Goal: Task Accomplishment & Management: Manage account settings

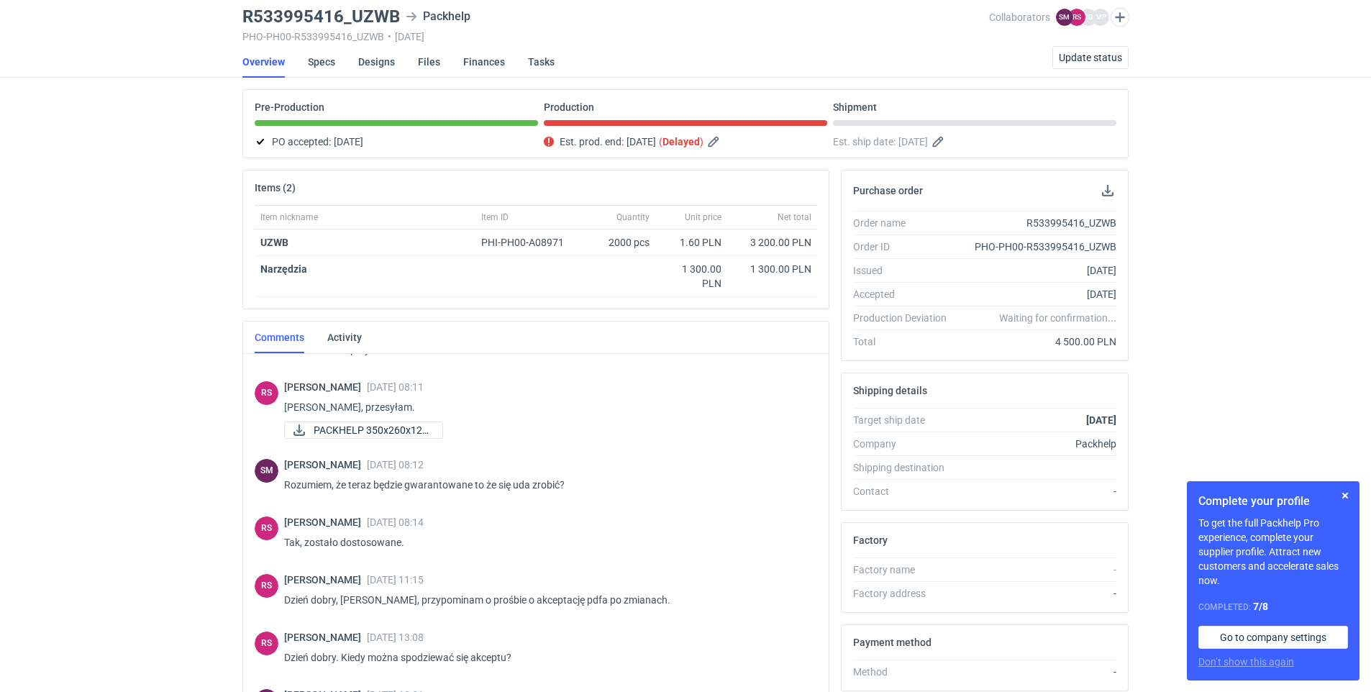
scroll to position [937, 0]
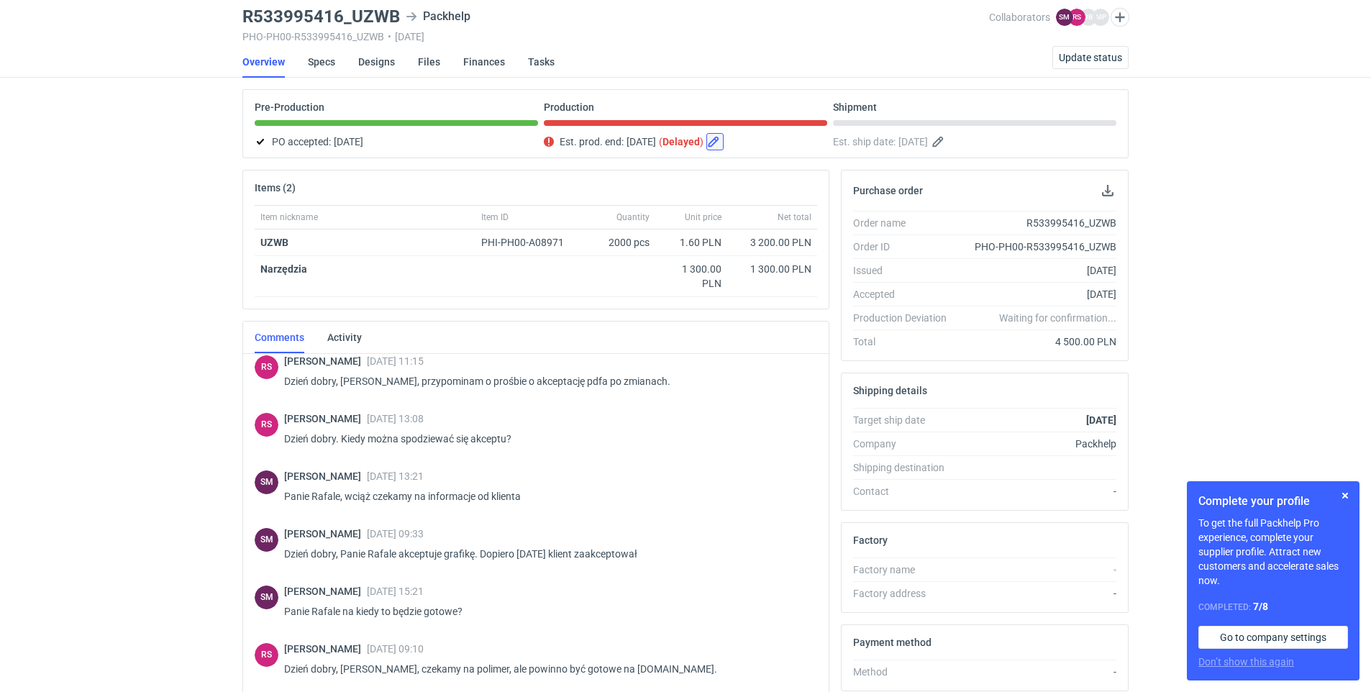
click at [654, 140] on button "button" at bounding box center [714, 141] width 17 height 17
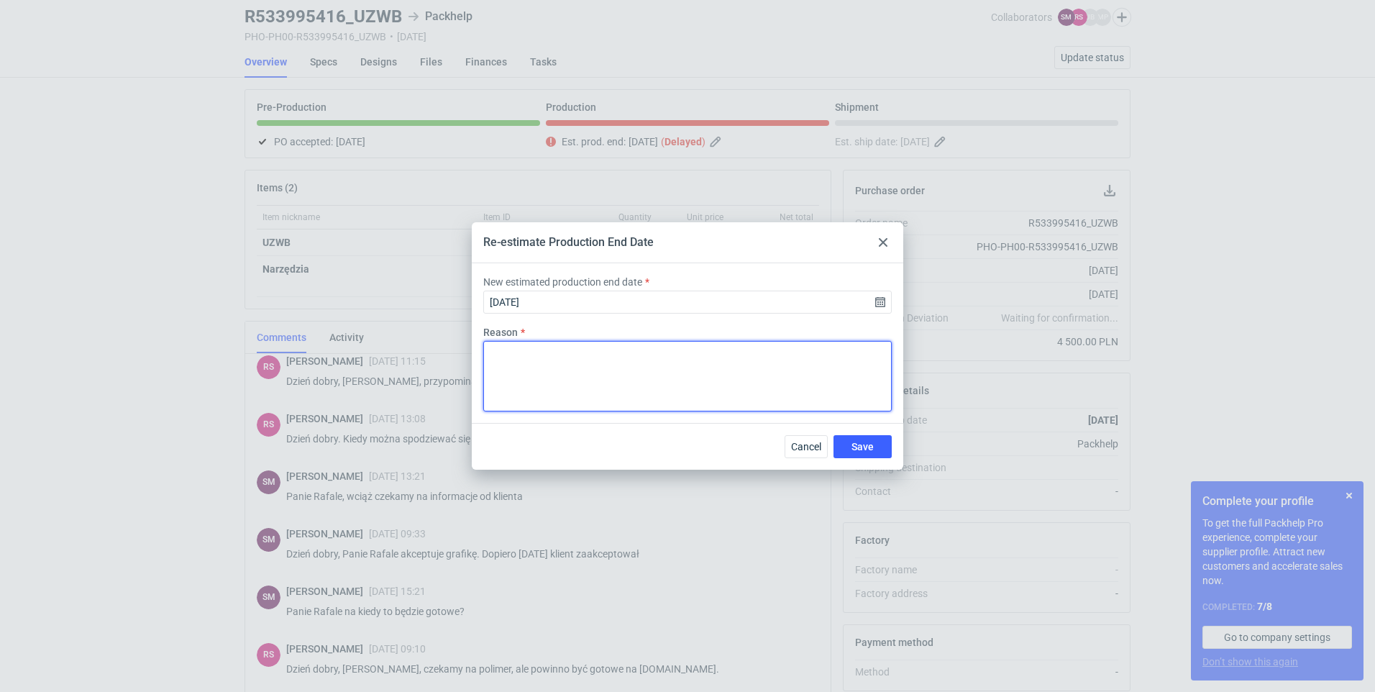
click at [604, 401] on textarea "Reason" at bounding box center [687, 376] width 409 height 70
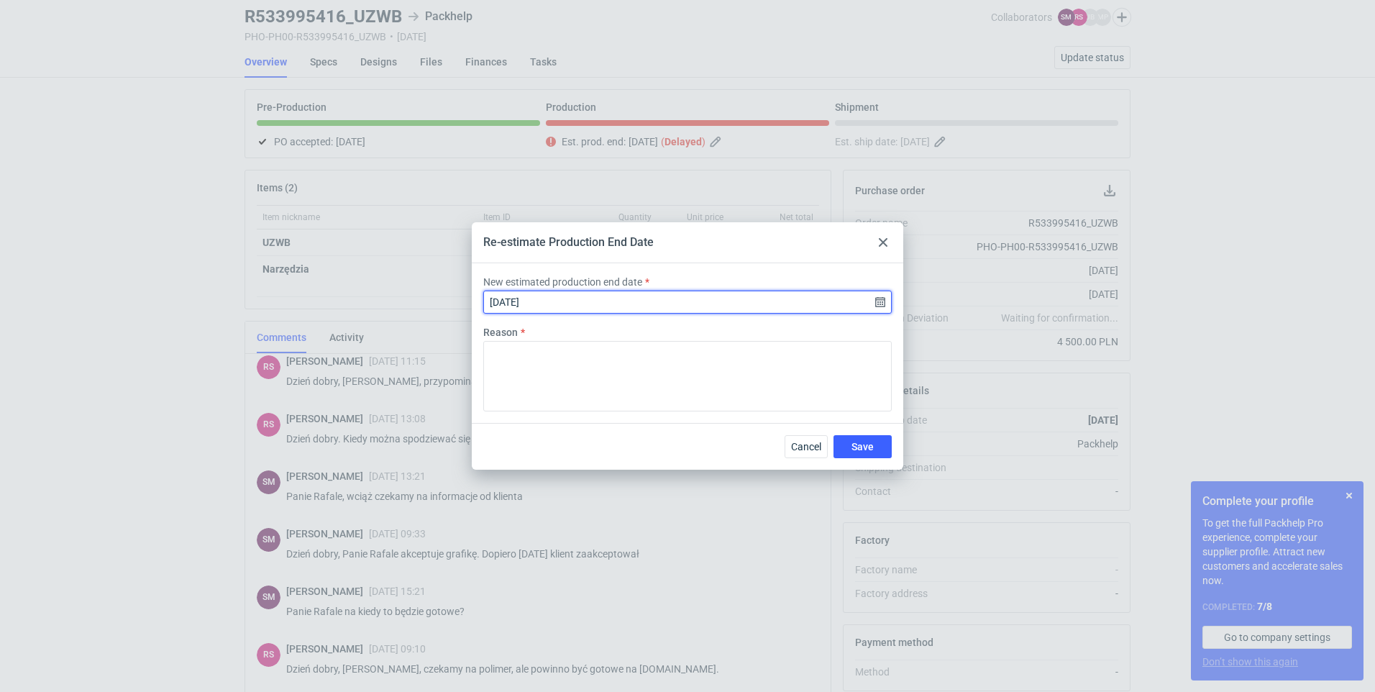
click at [534, 309] on input "[DATE]" at bounding box center [687, 302] width 409 height 23
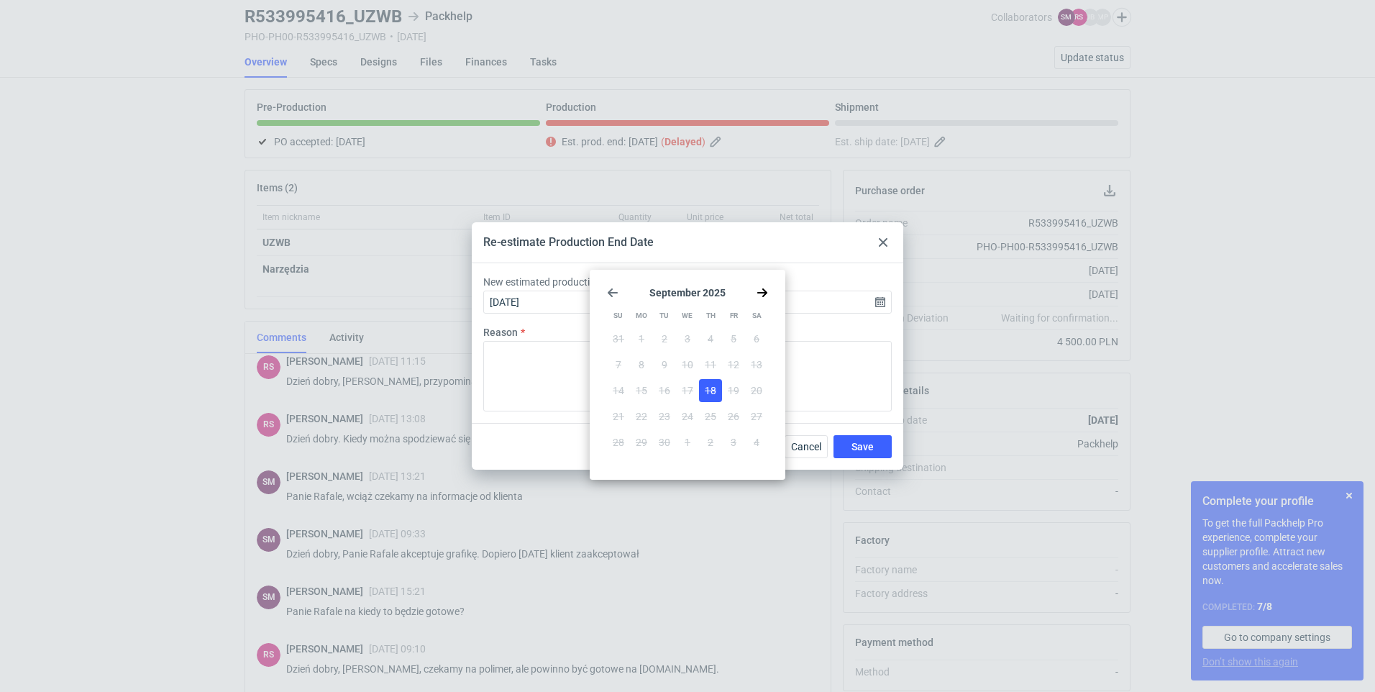
click at [654, 286] on div "[DATE] Su Mo Tu We Th Fr Sa 31 1 2 3 4 5 6 7 8 9 10 11 12 13 14 15 16 17 18 19 …" at bounding box center [688, 375] width 184 height 199
click at [654, 290] on icon "Go forward 1 month" at bounding box center [763, 293] width 12 height 12
click at [616, 293] on use "Go back 1 month" at bounding box center [613, 292] width 10 height 9
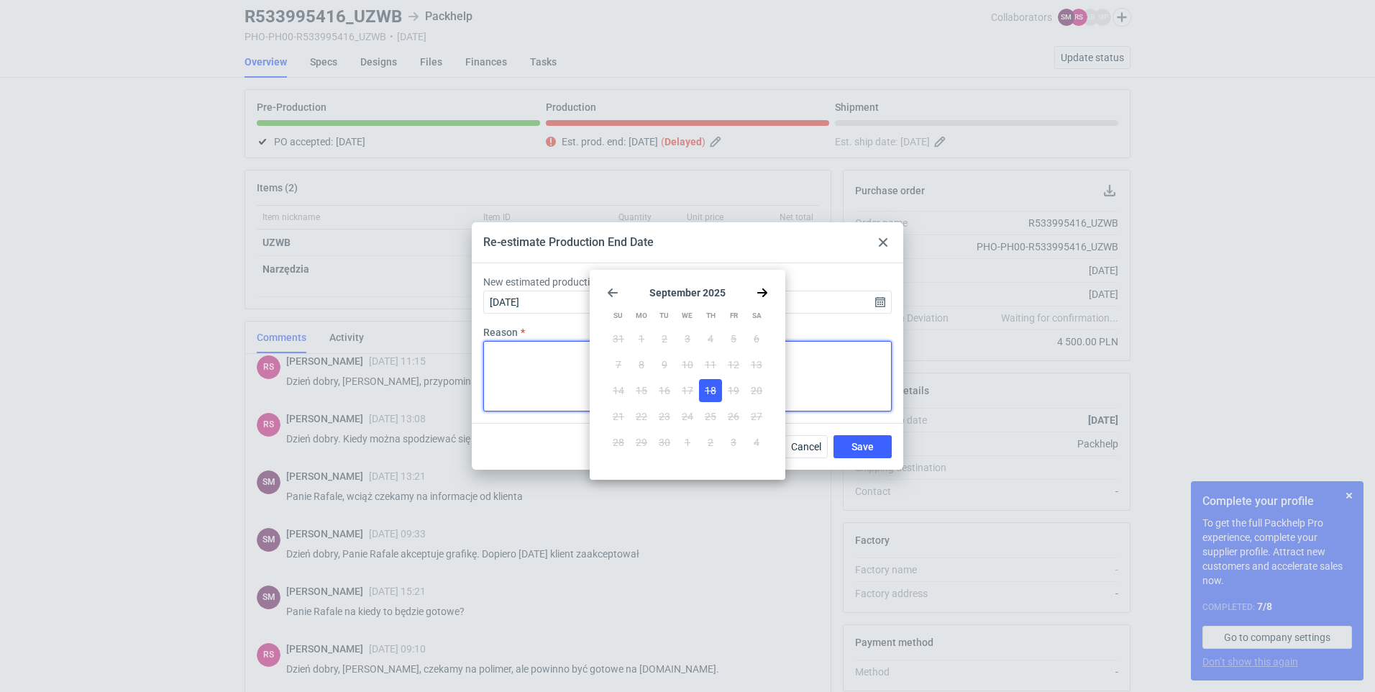
click at [577, 373] on textarea "Reason" at bounding box center [687, 376] width 409 height 70
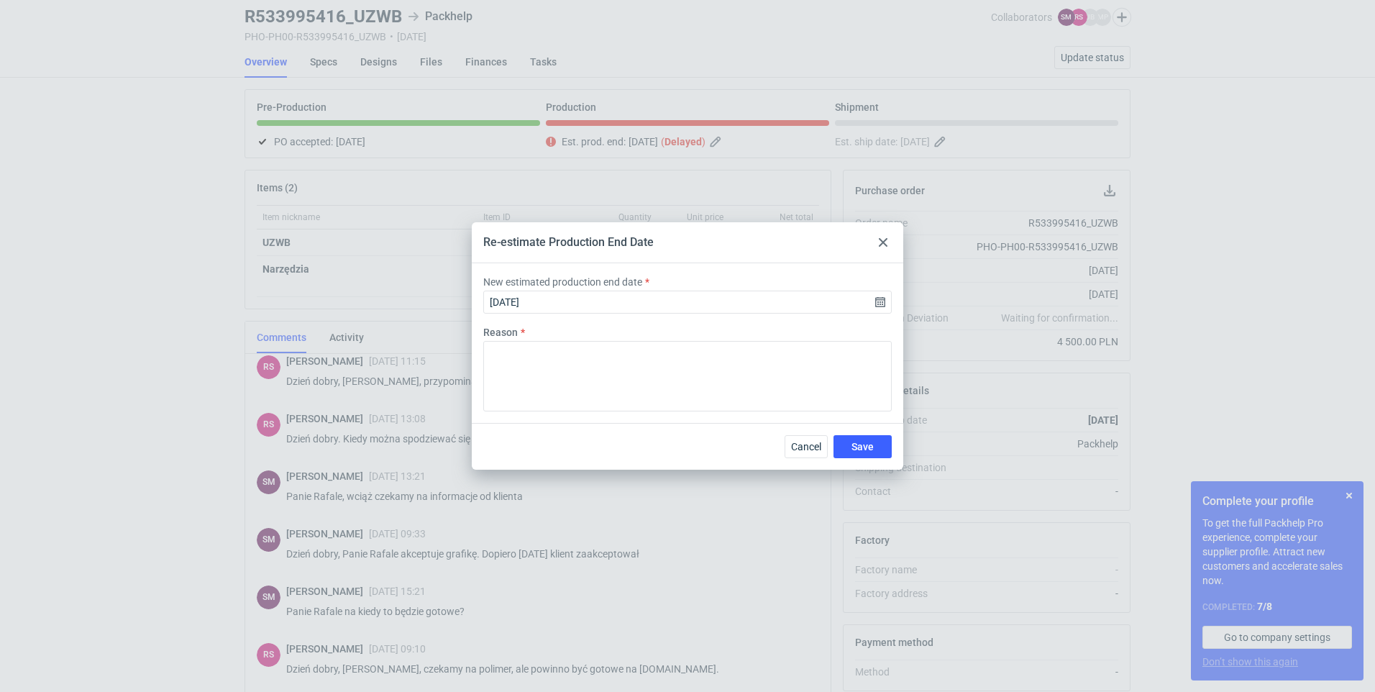
click at [654, 249] on div at bounding box center [883, 242] width 17 height 17
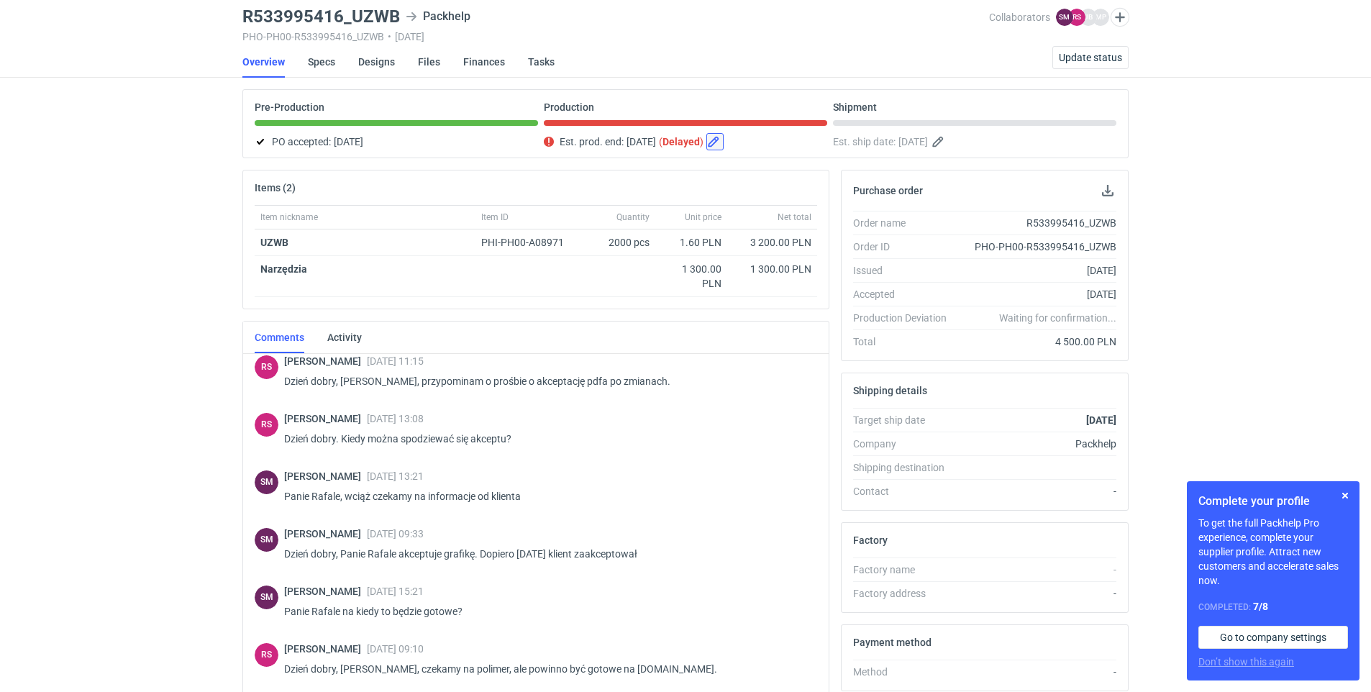
click at [654, 141] on button "button" at bounding box center [714, 141] width 17 height 17
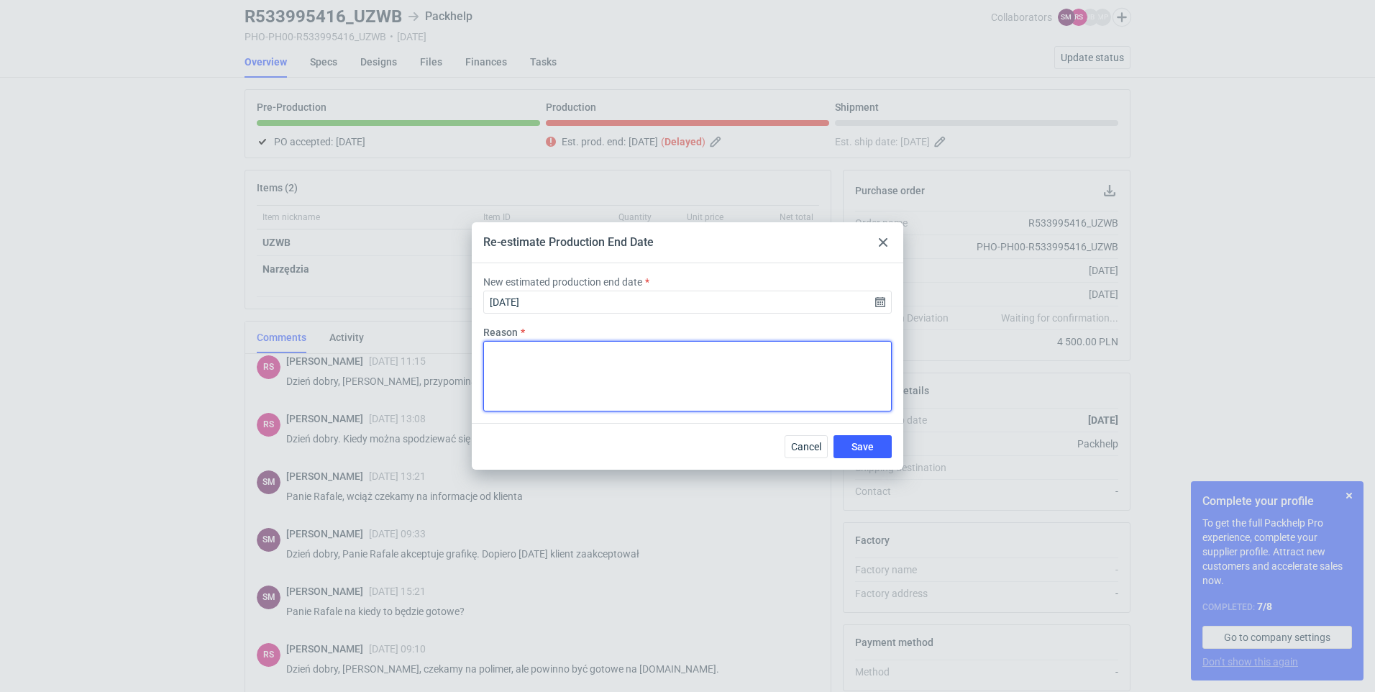
click at [592, 376] on textarea "Reason" at bounding box center [687, 376] width 409 height 70
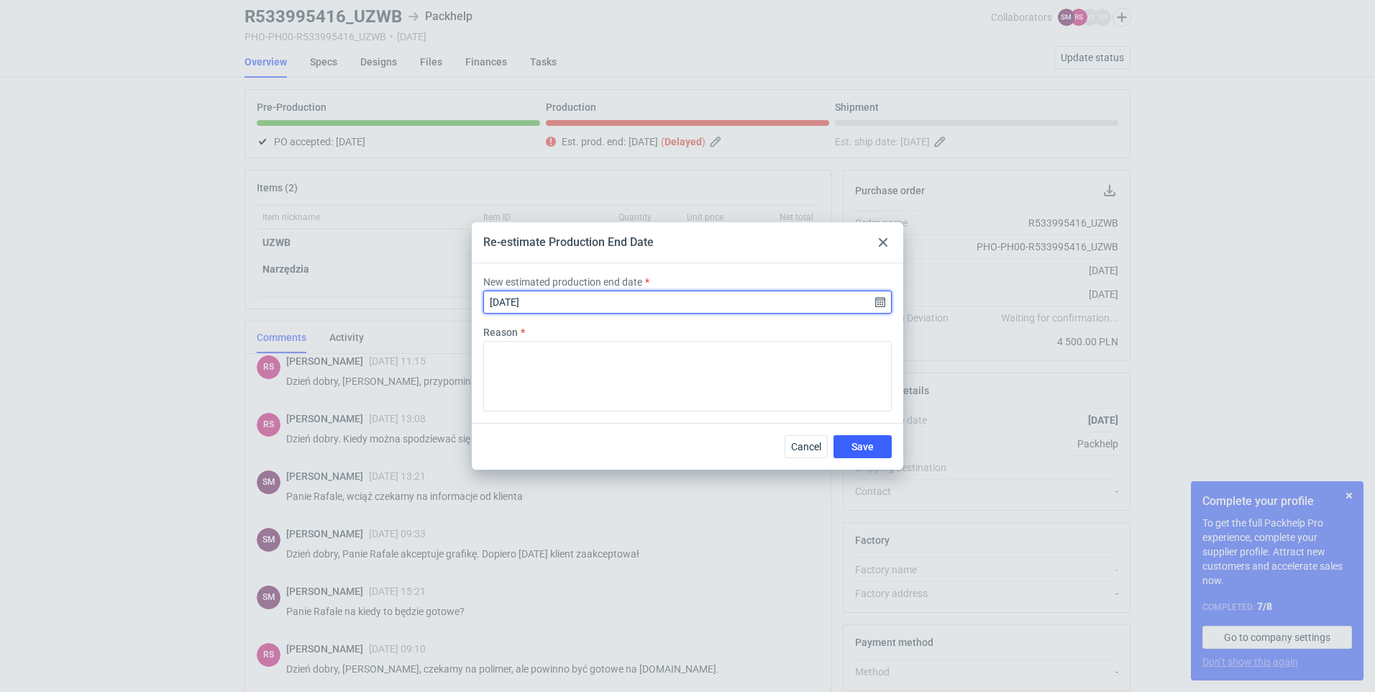
click at [528, 301] on input "[DATE]" at bounding box center [687, 302] width 409 height 23
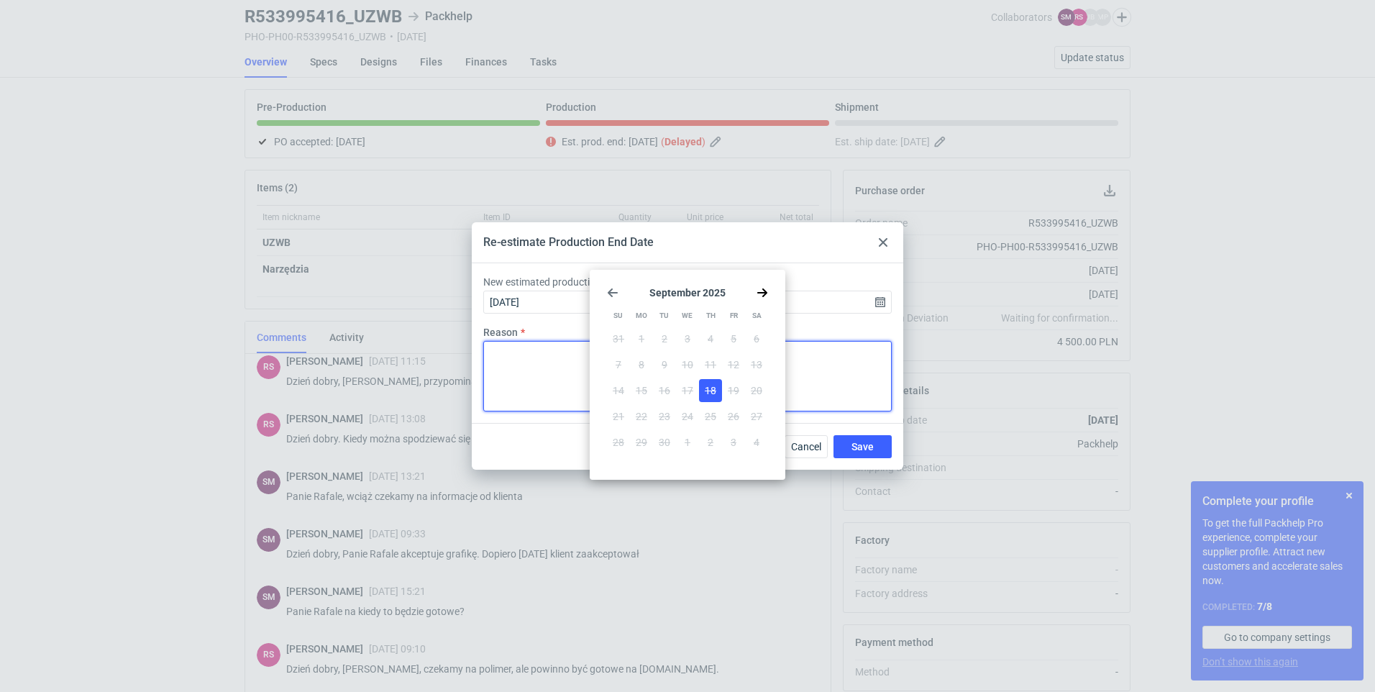
click at [584, 381] on textarea "Reason" at bounding box center [687, 376] width 409 height 70
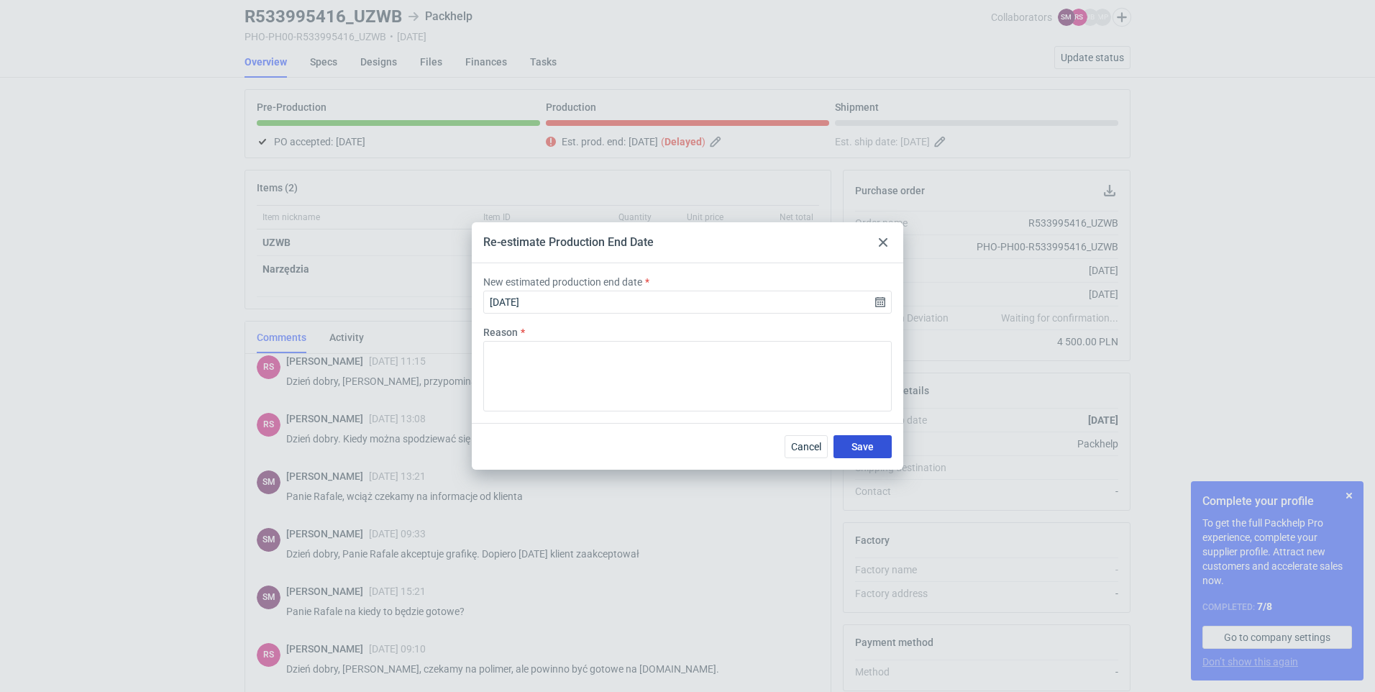
click at [654, 439] on button "Save" at bounding box center [863, 446] width 58 height 23
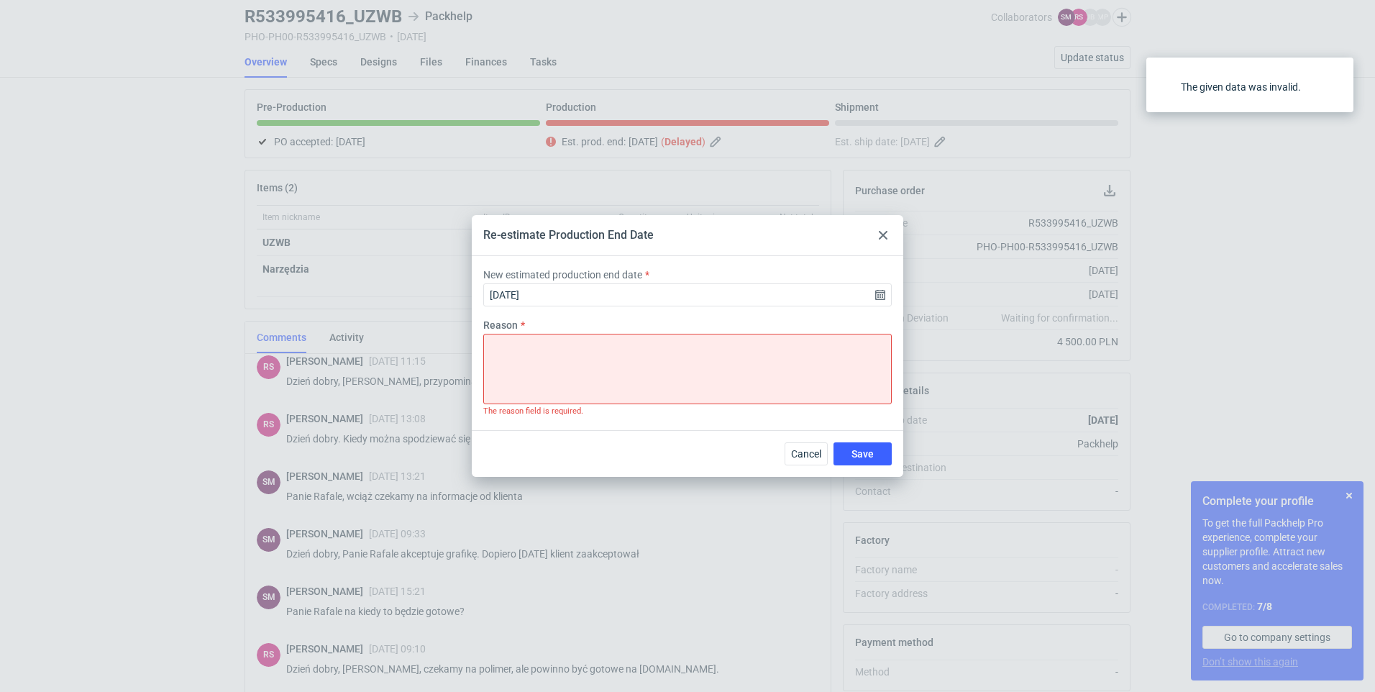
click at [637, 318] on div "Reason The reason field is required." at bounding box center [688, 368] width 420 height 101
click at [599, 378] on textarea "Reason" at bounding box center [687, 369] width 409 height 70
click at [654, 233] on div at bounding box center [883, 235] width 17 height 17
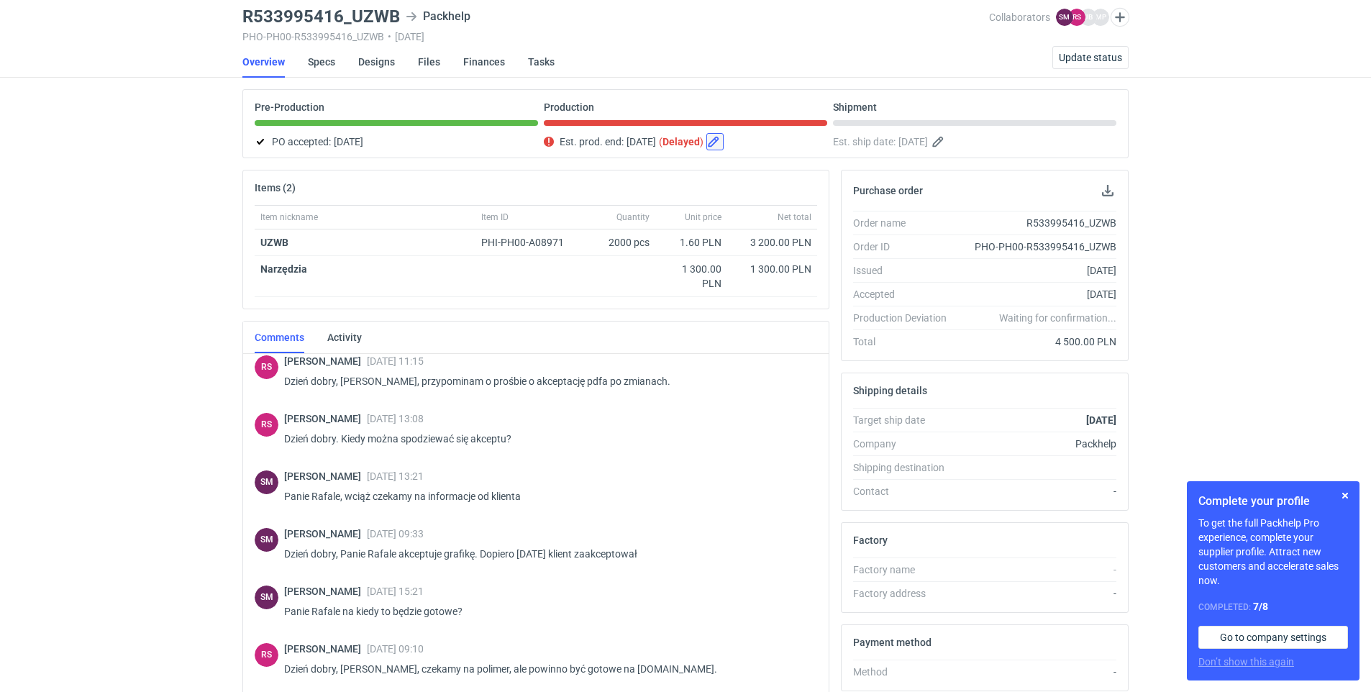
click at [654, 142] on button "button" at bounding box center [714, 141] width 17 height 17
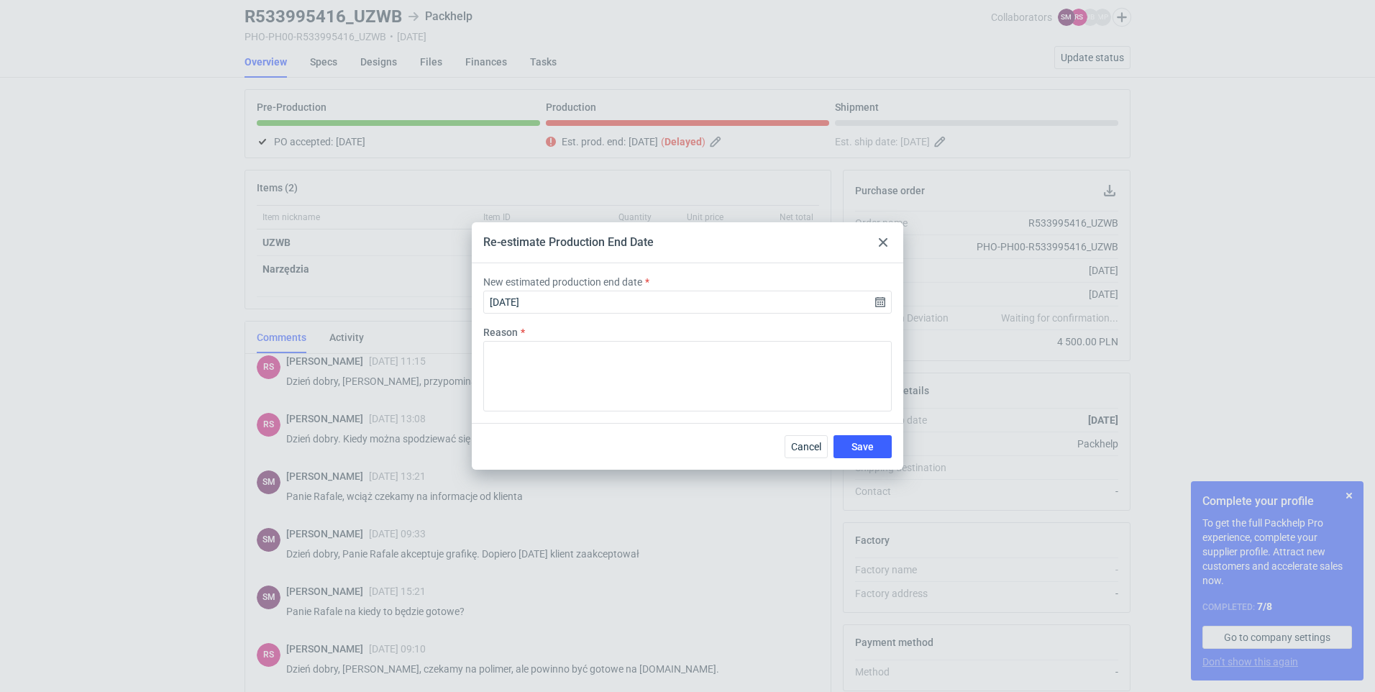
click at [654, 240] on icon at bounding box center [883, 242] width 9 height 9
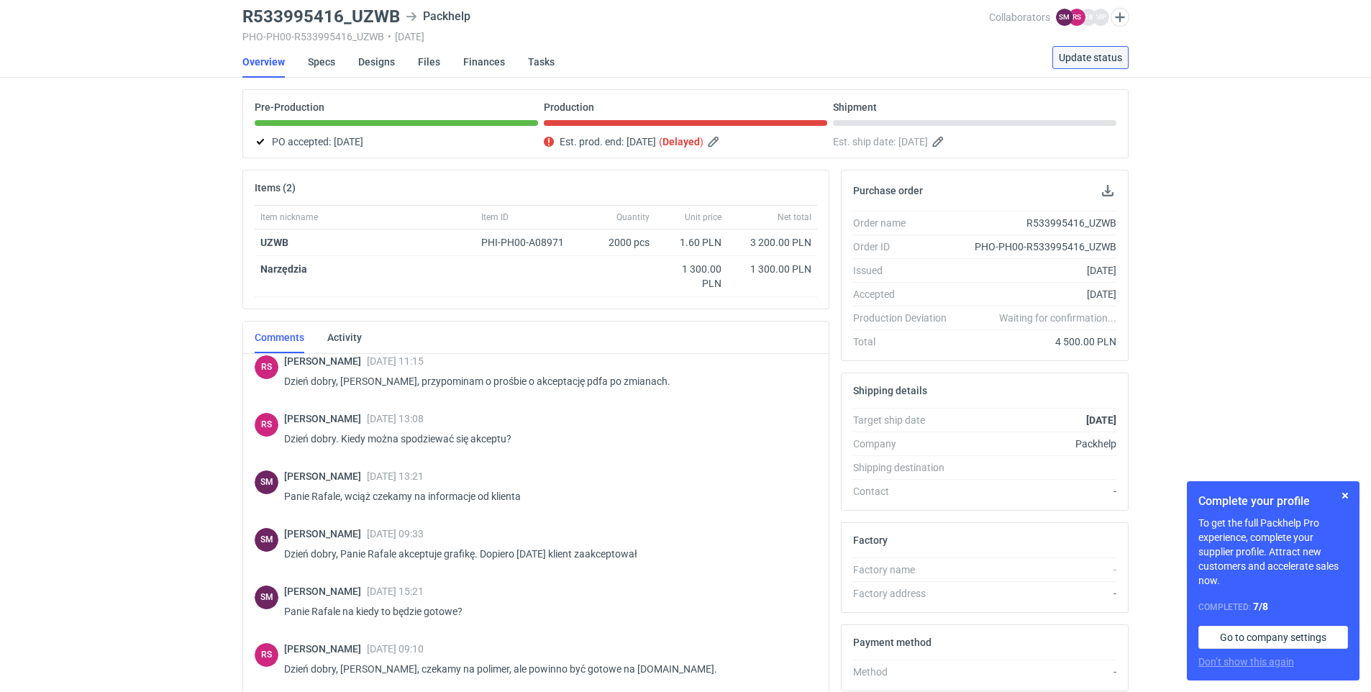
click at [654, 64] on button "Update status" at bounding box center [1090, 57] width 76 height 23
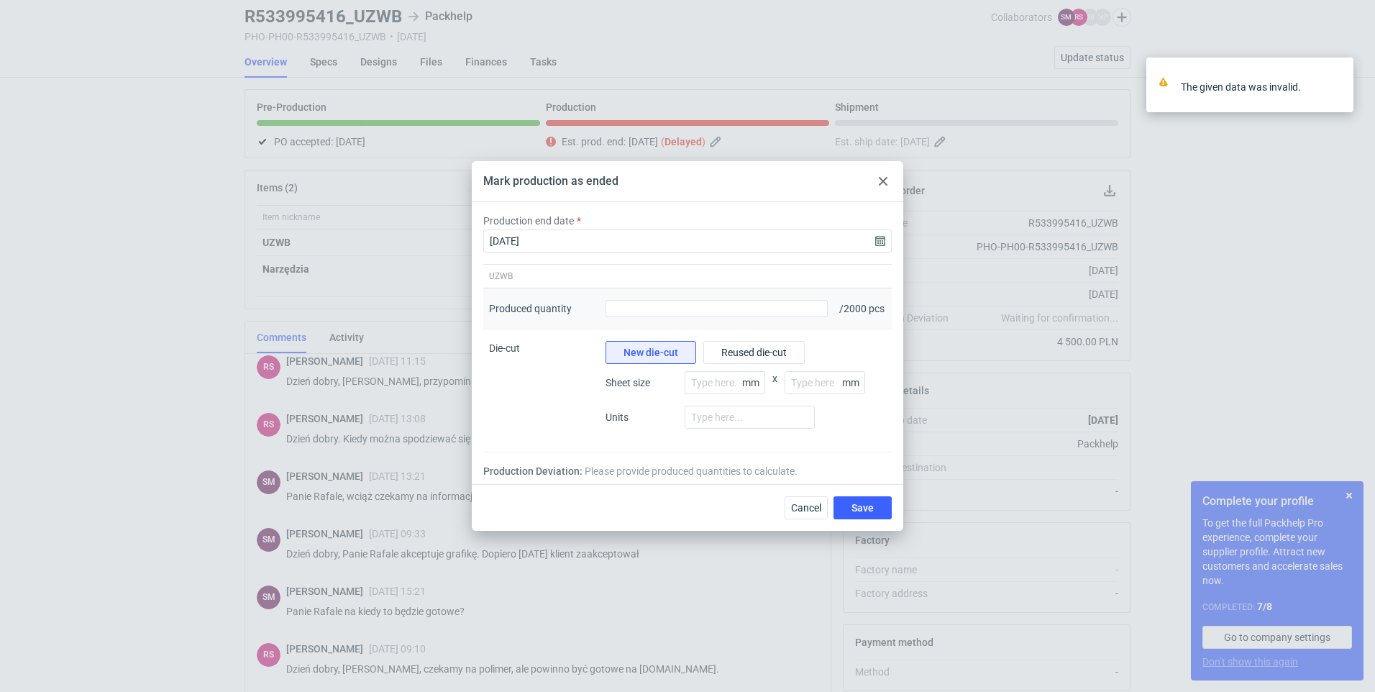
click at [654, 291] on div "Produced quantity" at bounding box center [717, 308] width 234 height 41
click at [654, 307] on input "Produced quantity" at bounding box center [717, 308] width 222 height 17
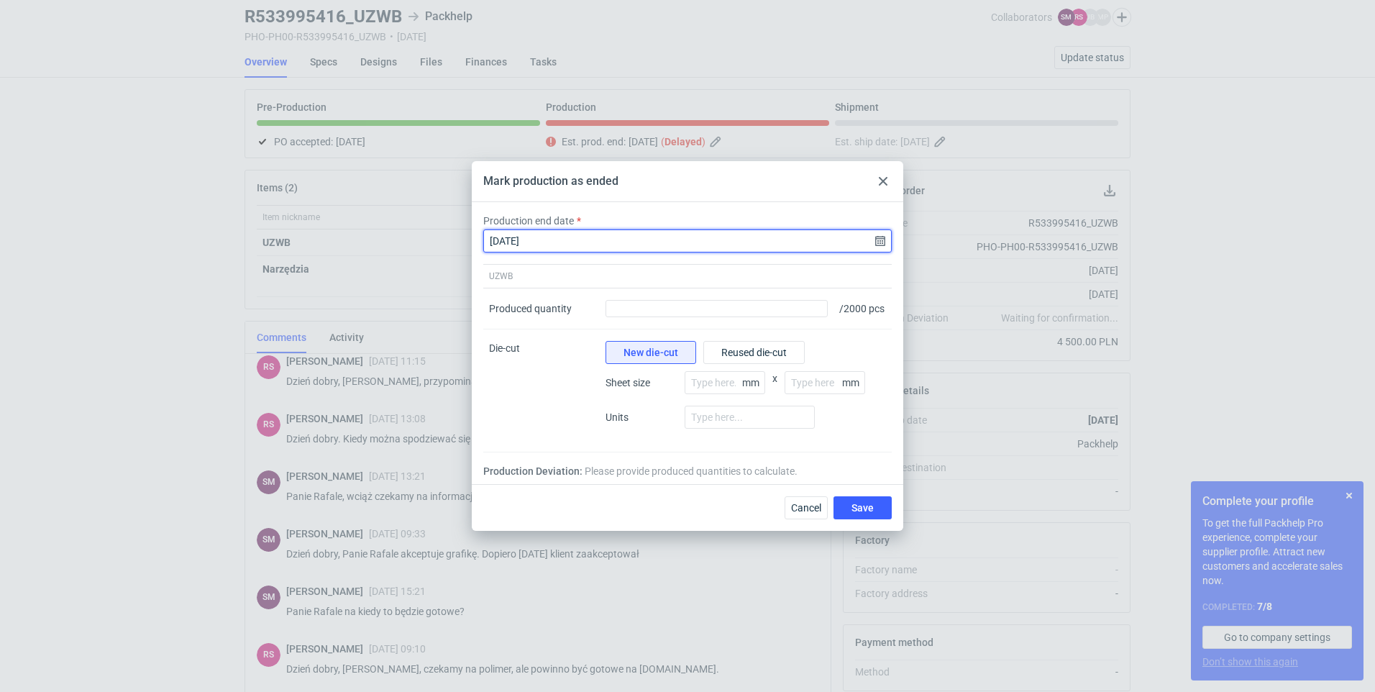
click at [509, 237] on input "[DATE]" at bounding box center [687, 240] width 409 height 23
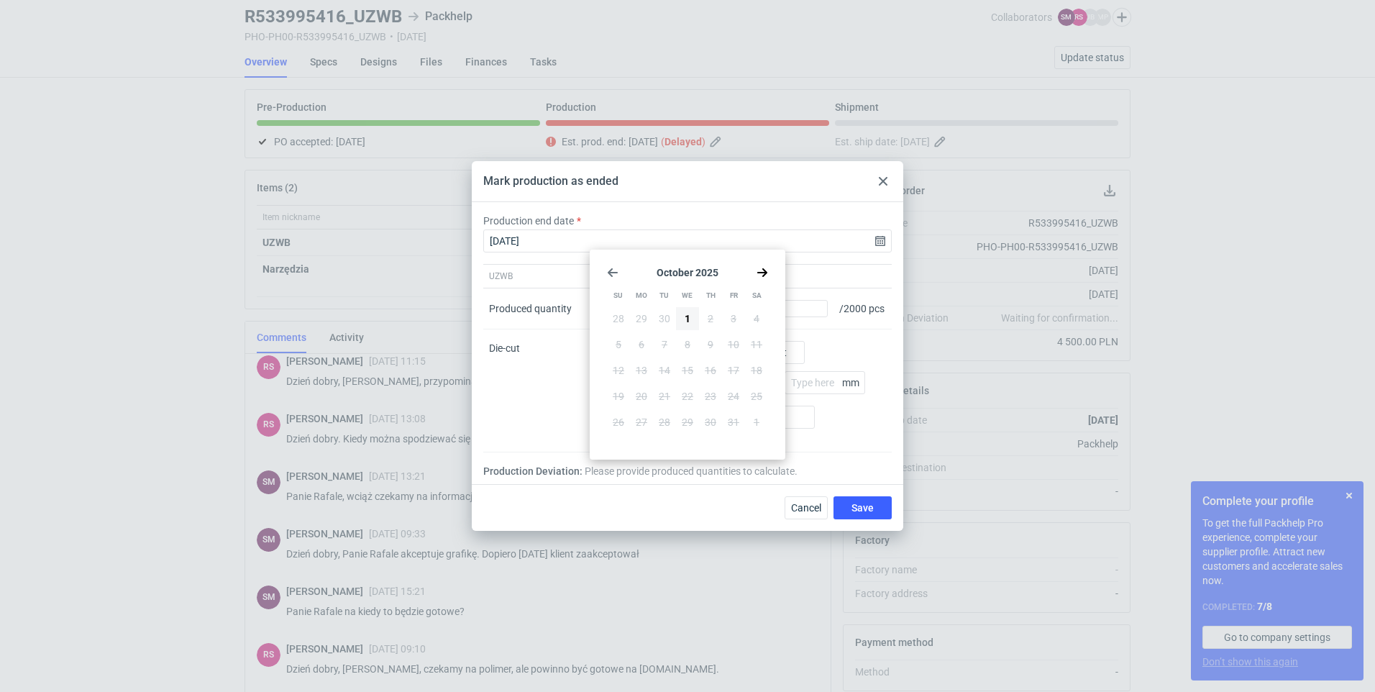
click at [654, 268] on icon "Go forward 1 month" at bounding box center [763, 273] width 12 height 12
click at [606, 276] on div "[DATE] Su Mo Tu We Th Fr Sa 26 27 28 29 30 31 1 2 3 4 5 6 7 8 9 10 11 12 13 14 …" at bounding box center [688, 367] width 184 height 224
click at [609, 272] on use "Go back 1 month" at bounding box center [613, 272] width 10 height 9
click at [654, 317] on span "1" at bounding box center [688, 318] width 6 height 14
type input "[DATE]"
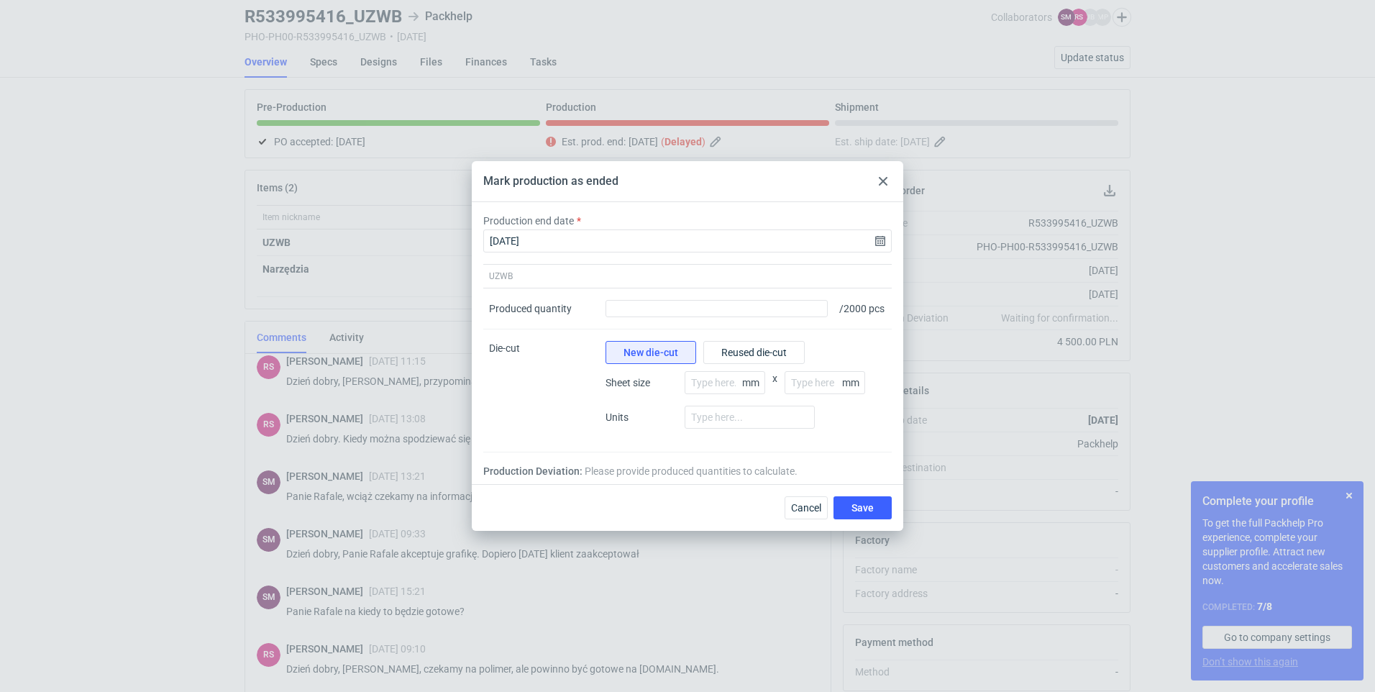
click at [563, 281] on div "UZWB" at bounding box center [541, 276] width 117 height 23
drag, startPoint x: 669, startPoint y: 319, endPoint x: 675, endPoint y: 309, distance: 12.2
click at [654, 317] on div "Produced quantity" at bounding box center [717, 308] width 234 height 41
click at [654, 309] on input "Produced quantity" at bounding box center [717, 308] width 222 height 17
click at [654, 302] on input "Produced quantity" at bounding box center [717, 308] width 222 height 17
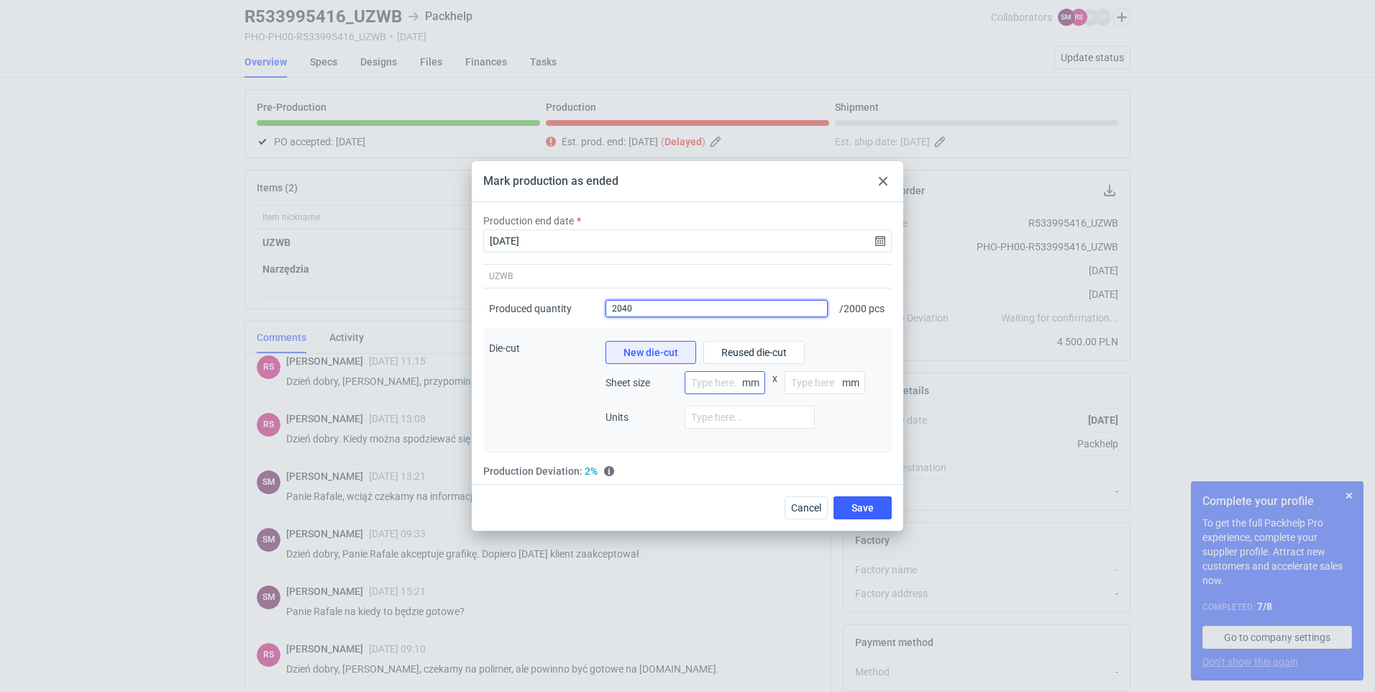
type input "2040"
click at [654, 383] on input "number" at bounding box center [725, 382] width 81 height 23
click at [654, 393] on input "number" at bounding box center [725, 382] width 81 height 23
type input "80"
click at [654, 388] on input "number" at bounding box center [825, 382] width 81 height 23
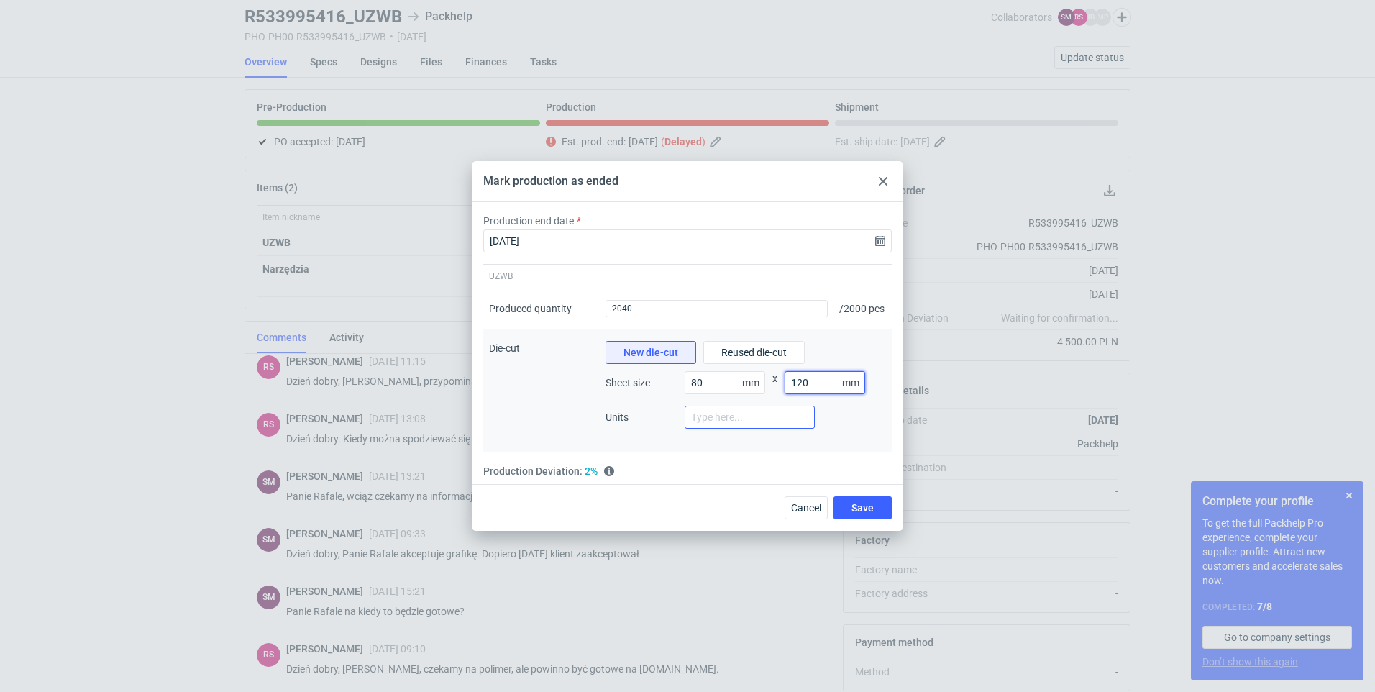
type input "120"
click at [654, 427] on input "number" at bounding box center [750, 417] width 130 height 23
type input "2"
click at [654, 452] on div "New die-cut Reused die-cut Sheet size 80 mm x 120 mm Units 2" at bounding box center [746, 390] width 292 height 123
click at [654, 509] on span "Save" at bounding box center [863, 508] width 22 height 10
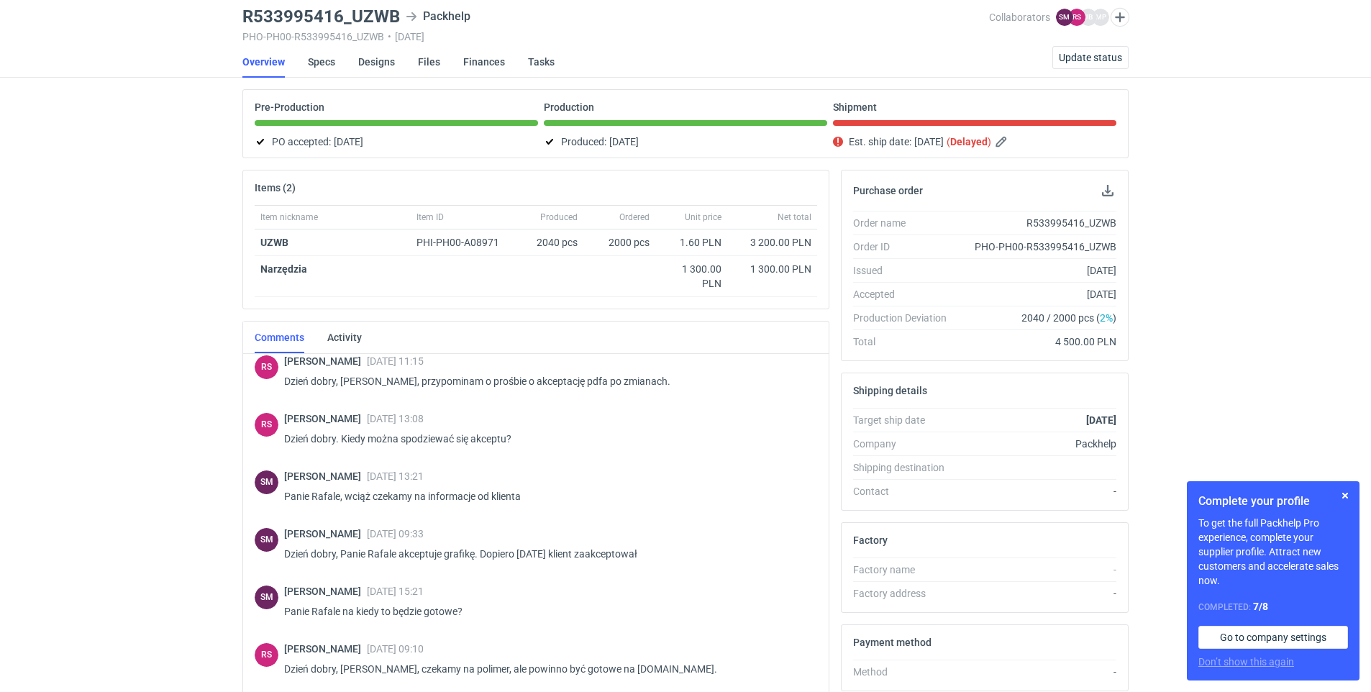
click at [654, 139] on use at bounding box center [838, 142] width 10 height 10
click at [654, 145] on strong "Delayed" at bounding box center [968, 142] width 37 height 12
click at [654, 142] on em ")" at bounding box center [990, 142] width 4 height 12
click at [654, 139] on button "button" at bounding box center [1002, 141] width 17 height 17
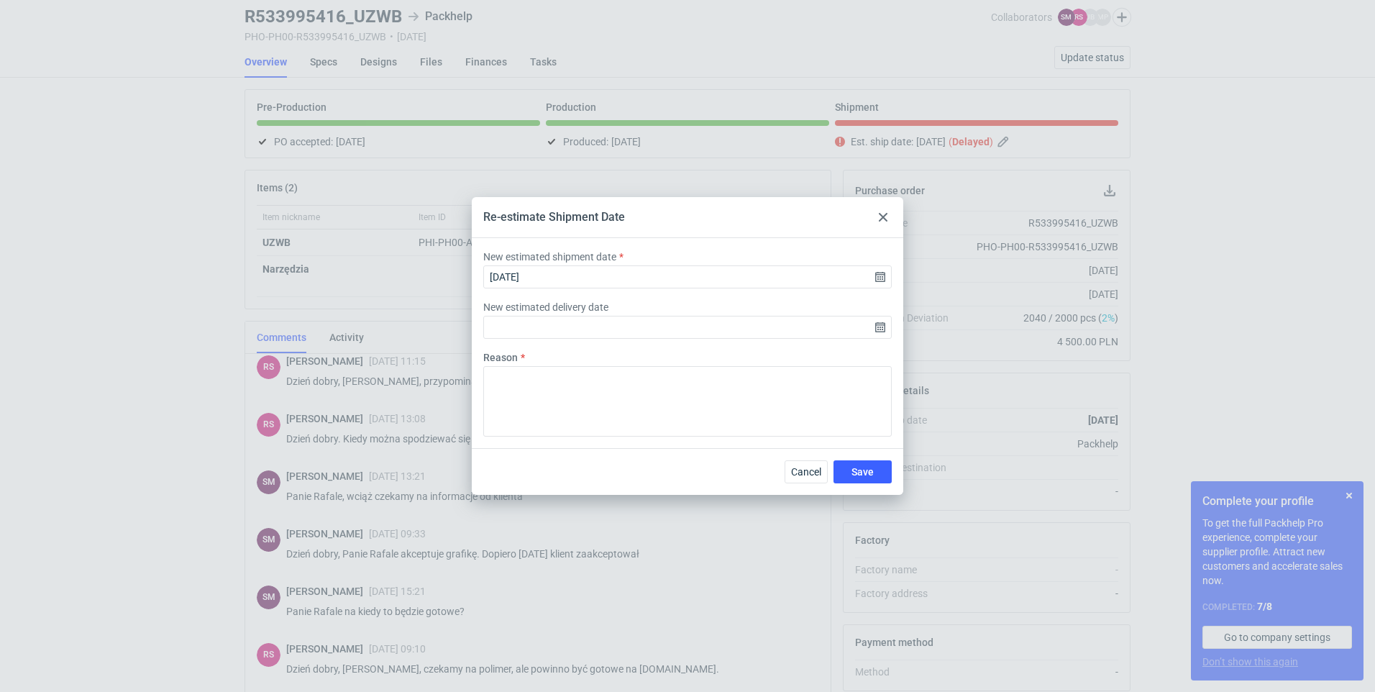
click at [654, 217] on icon at bounding box center [883, 217] width 9 height 9
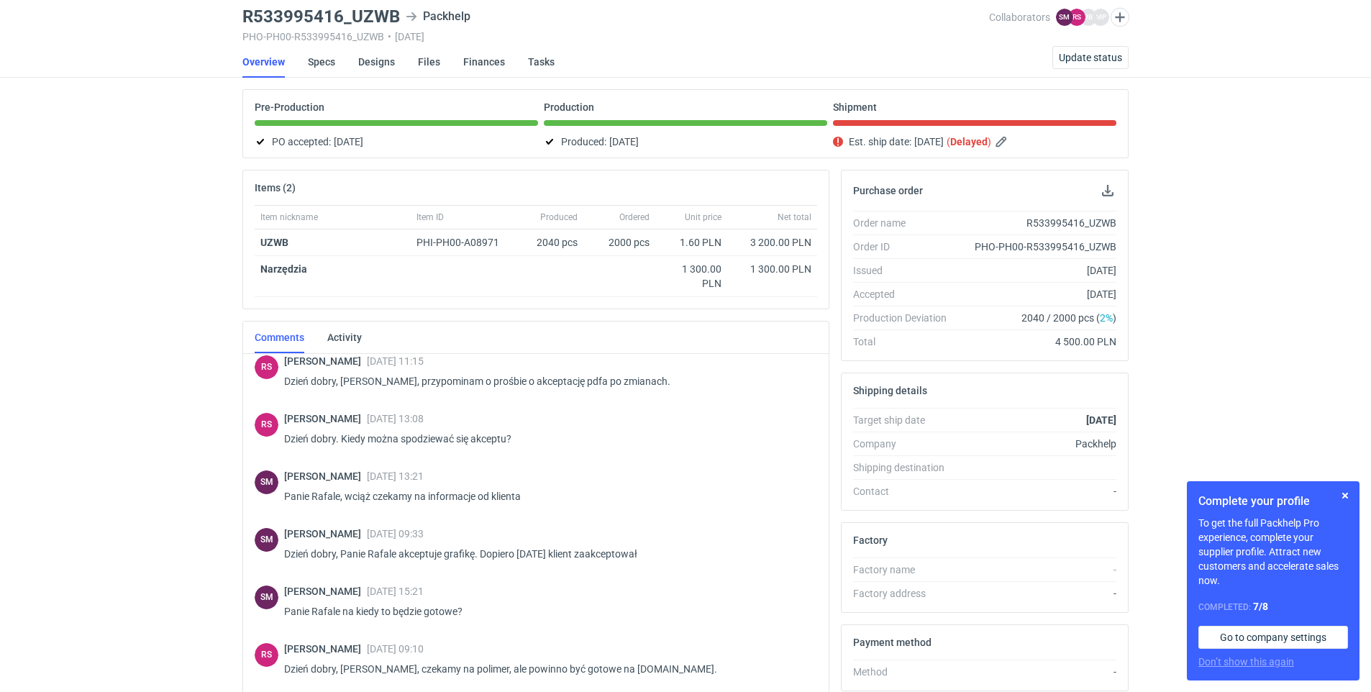
click at [587, 134] on div "Produced: [DATE]" at bounding box center [685, 141] width 283 height 17
click at [576, 145] on div "Produced: [DATE]" at bounding box center [685, 141] width 283 height 17
click at [575, 142] on div "Produced: [DATE]" at bounding box center [685, 141] width 283 height 17
drag, startPoint x: 575, startPoint y: 142, endPoint x: 988, endPoint y: 41, distance: 425.0
click at [654, 45] on main "R533995416_UZWB Packhelp PHO-PH00-R533995416_UZWB • [DATE] Collaborators SM [PE…" at bounding box center [686, 435] width 898 height 878
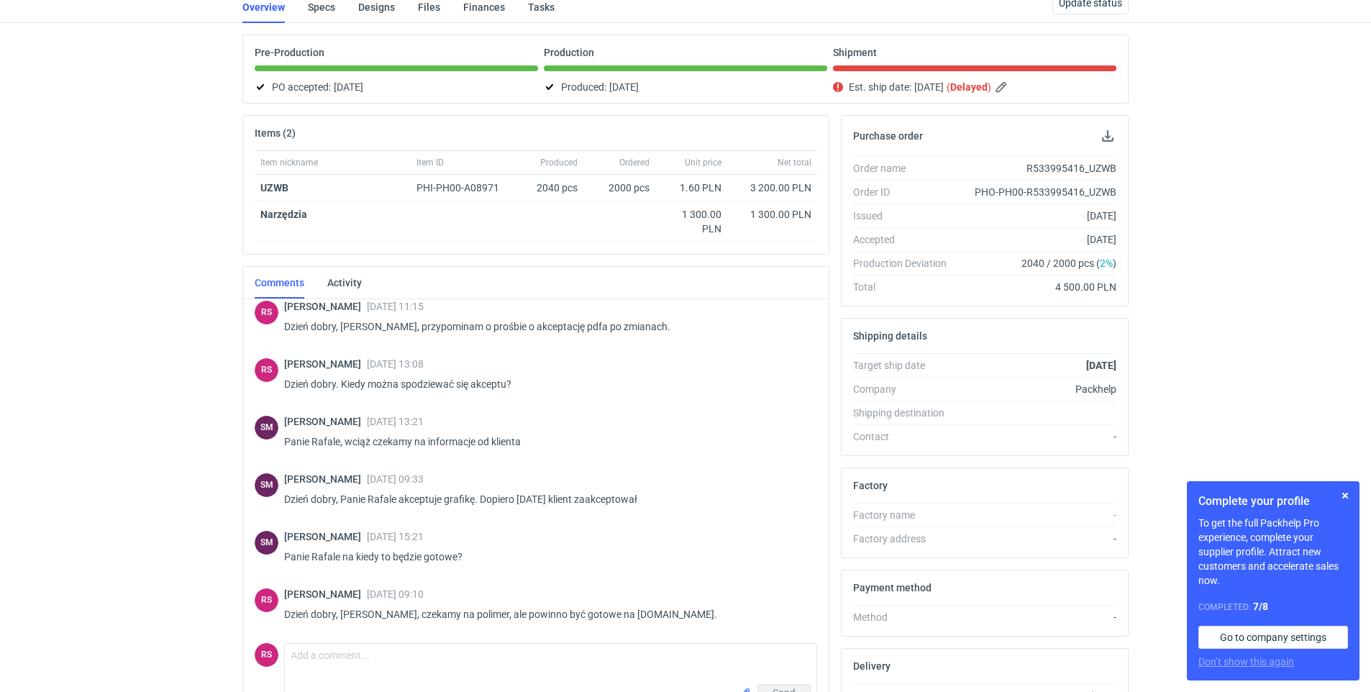
scroll to position [0, 0]
